Goal: Information Seeking & Learning: Check status

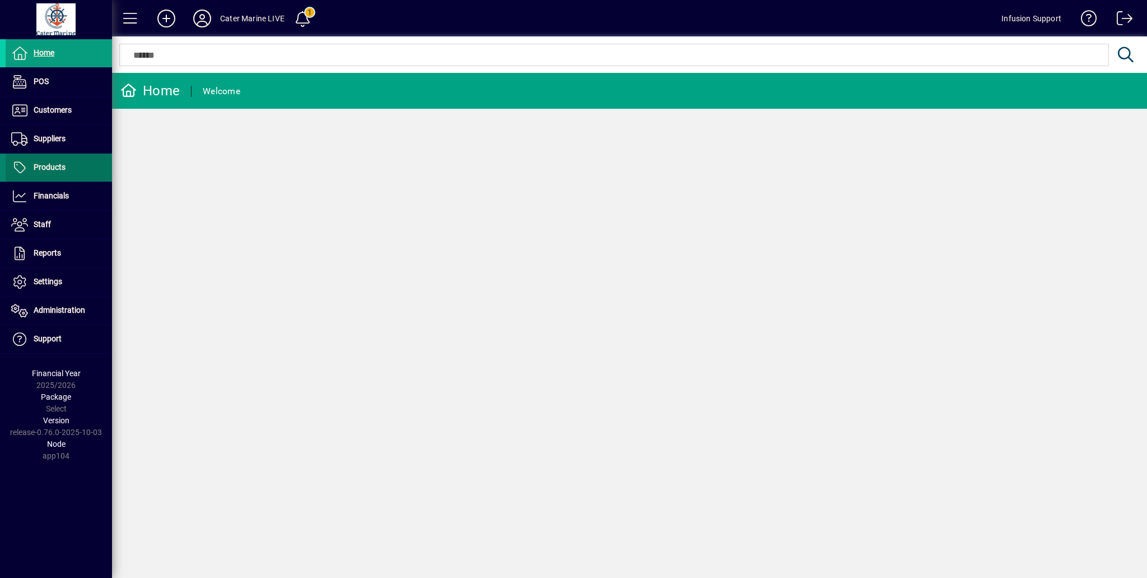
click at [51, 164] on span "Products" at bounding box center [50, 166] width 32 height 9
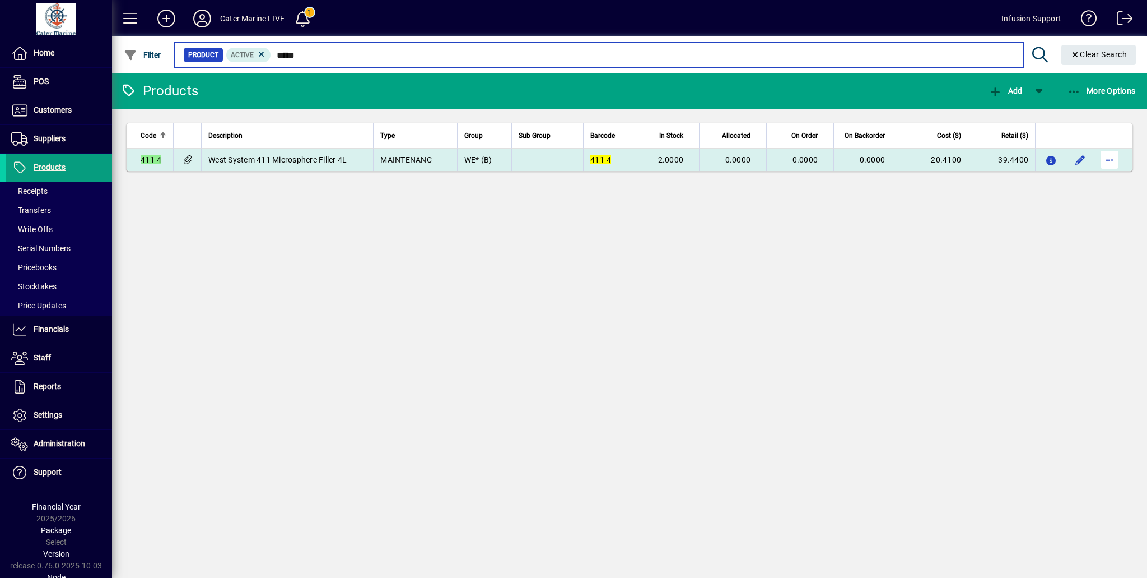
type input "*****"
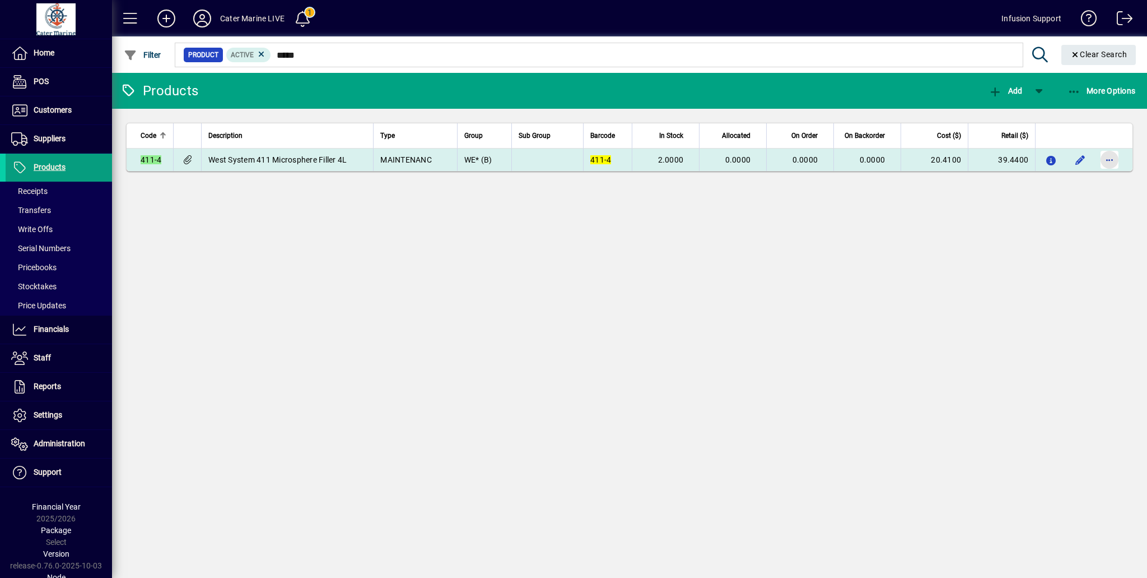
click at [1114, 160] on span "button" at bounding box center [1109, 159] width 27 height 27
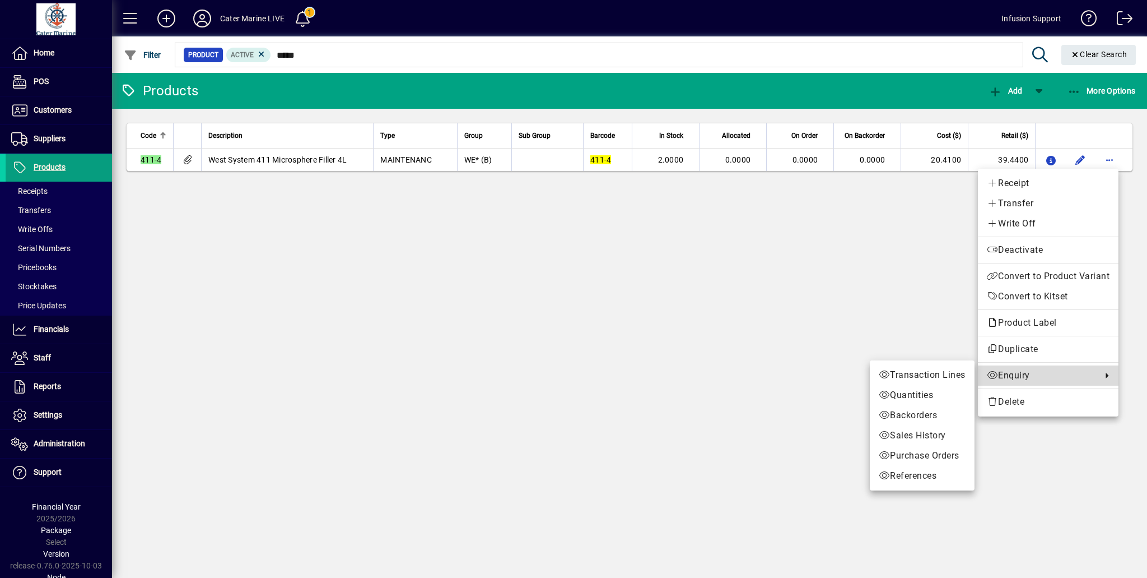
click at [1023, 372] on span "Enquiry" at bounding box center [1041, 375] width 109 height 13
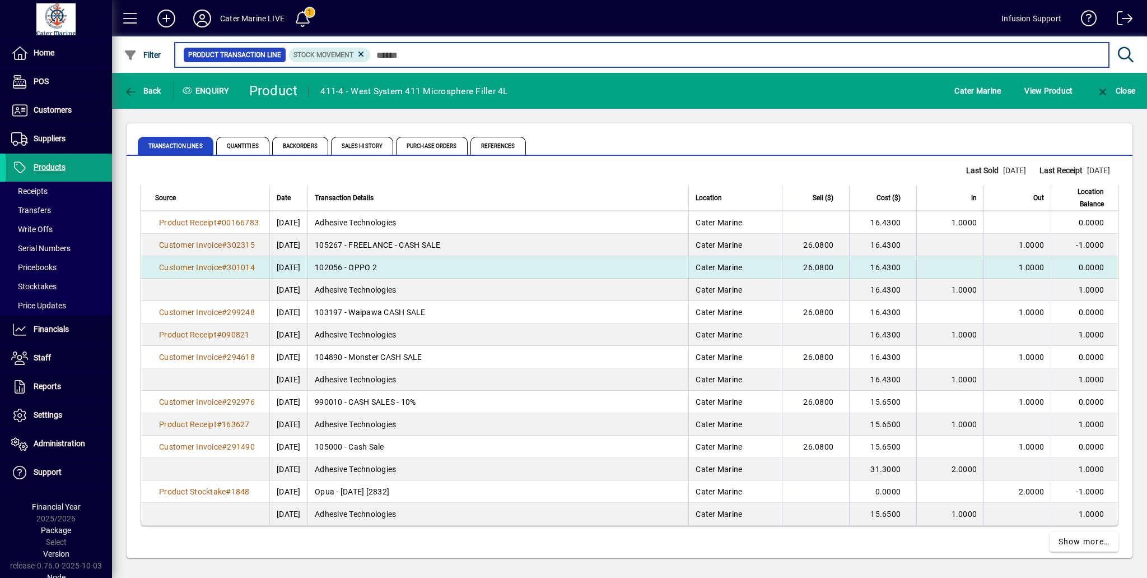
scroll to position [1940, 0]
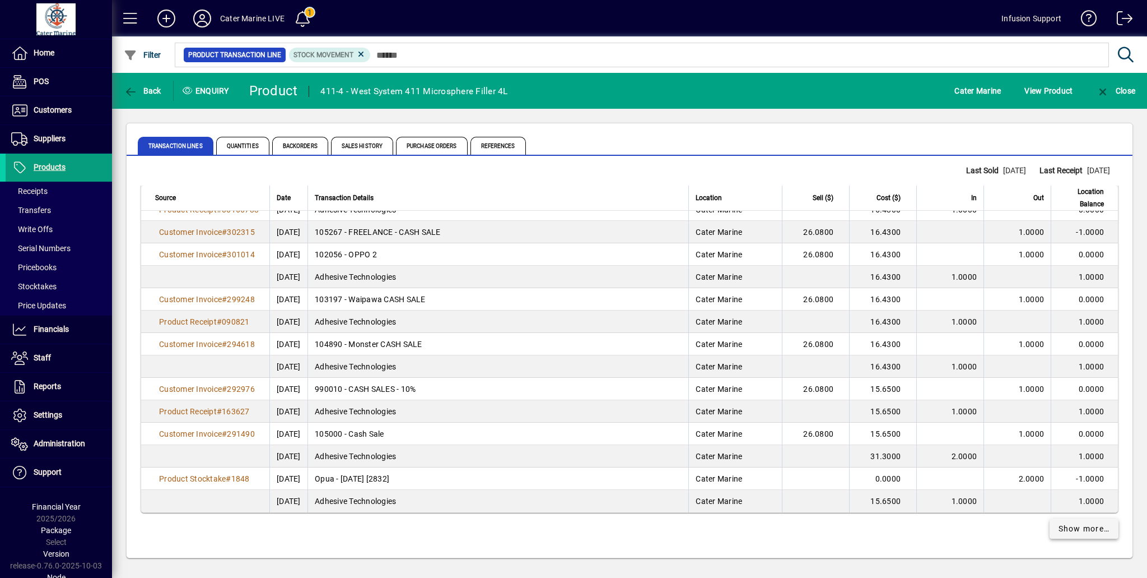
click at [1083, 523] on span "Show more…" at bounding box center [1085, 529] width 52 height 12
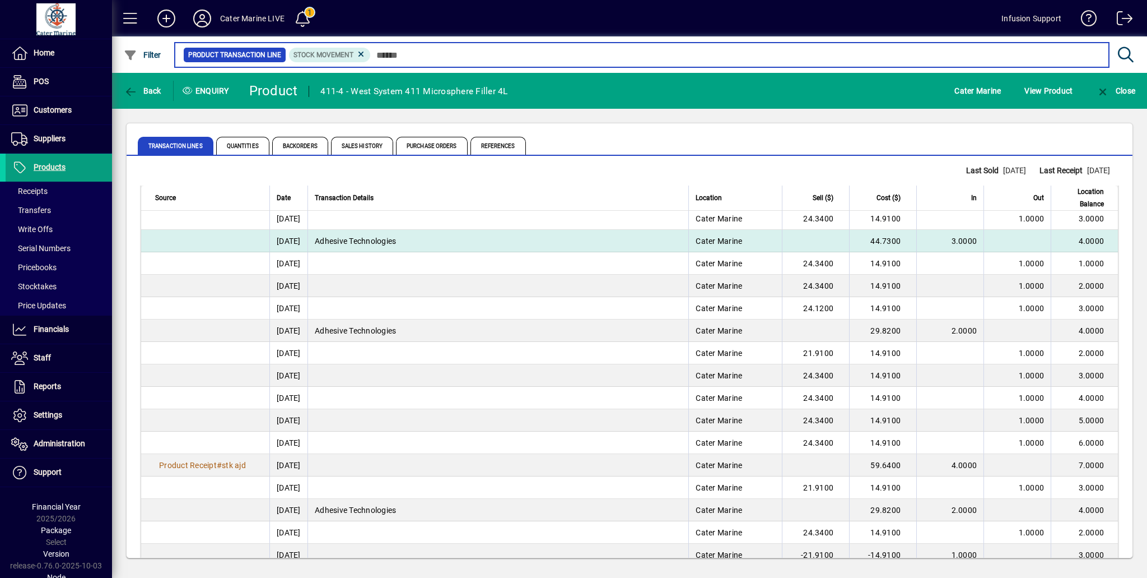
scroll to position [3141, 0]
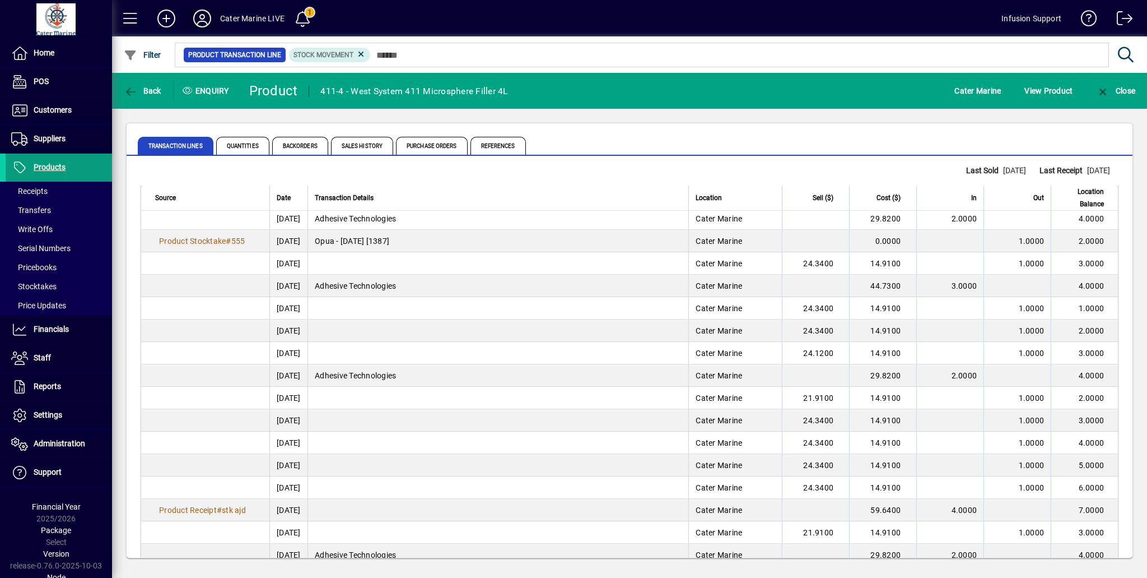
click at [202, 17] on icon at bounding box center [202, 19] width 22 height 18
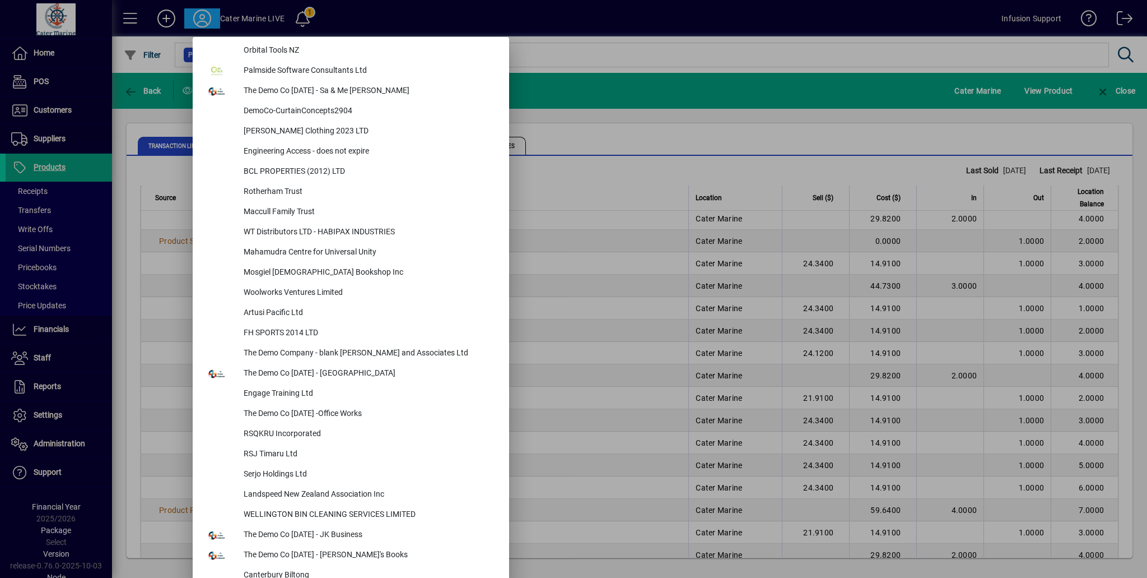
scroll to position [4316, 0]
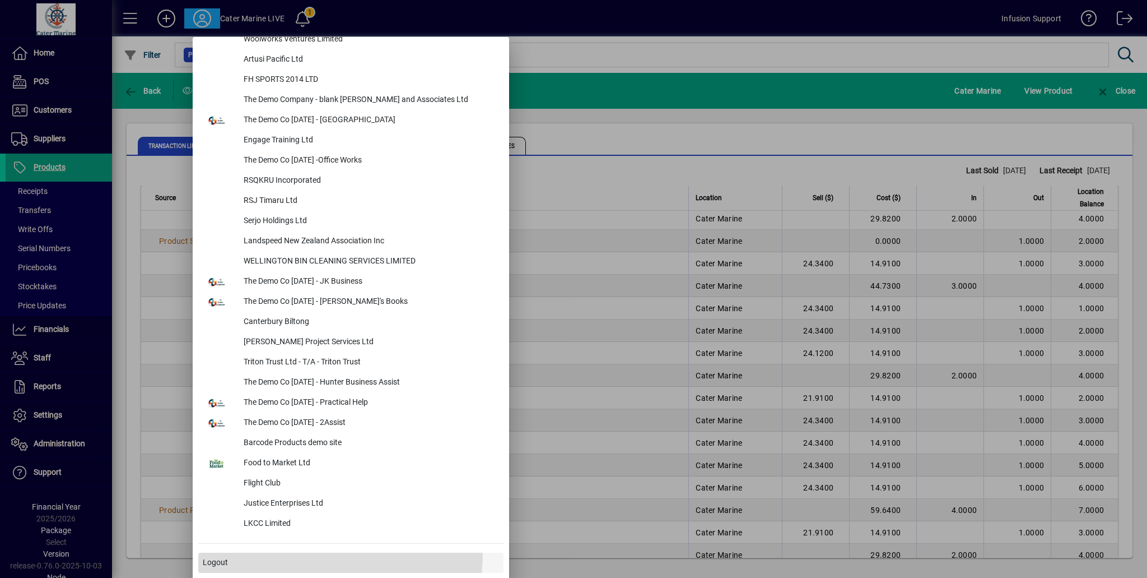
click at [260, 551] on span at bounding box center [350, 562] width 305 height 27
